Goal: Check status: Check status

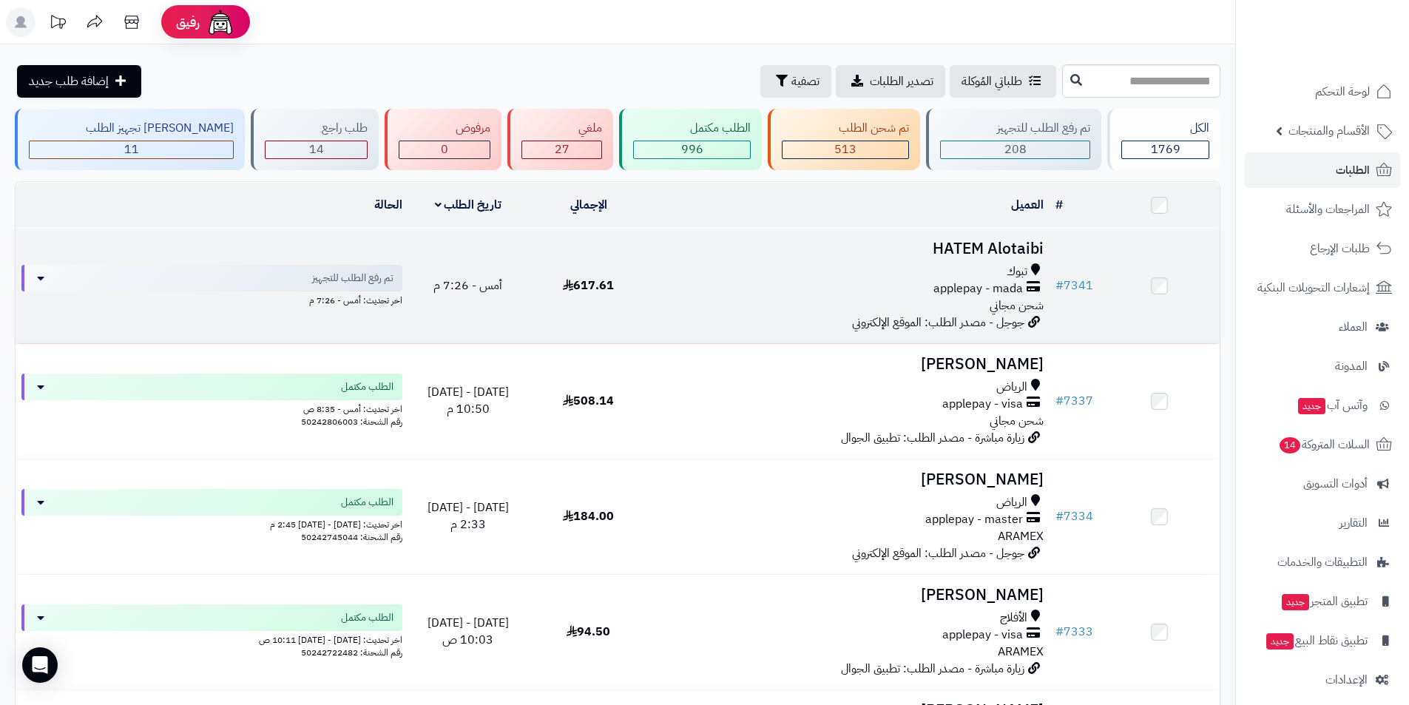
click at [974, 249] on h3 "HATEM Alotaibi" at bounding box center [849, 248] width 389 height 17
